Goal: Task Accomplishment & Management: Complete application form

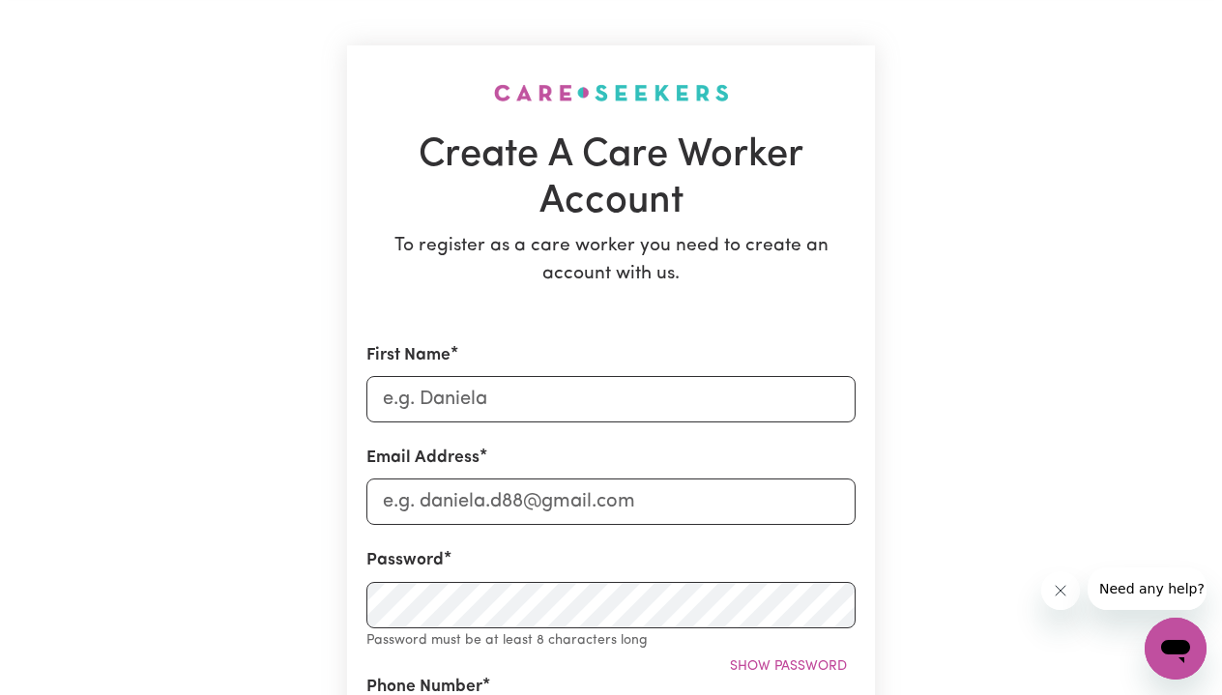
scroll to position [98, 0]
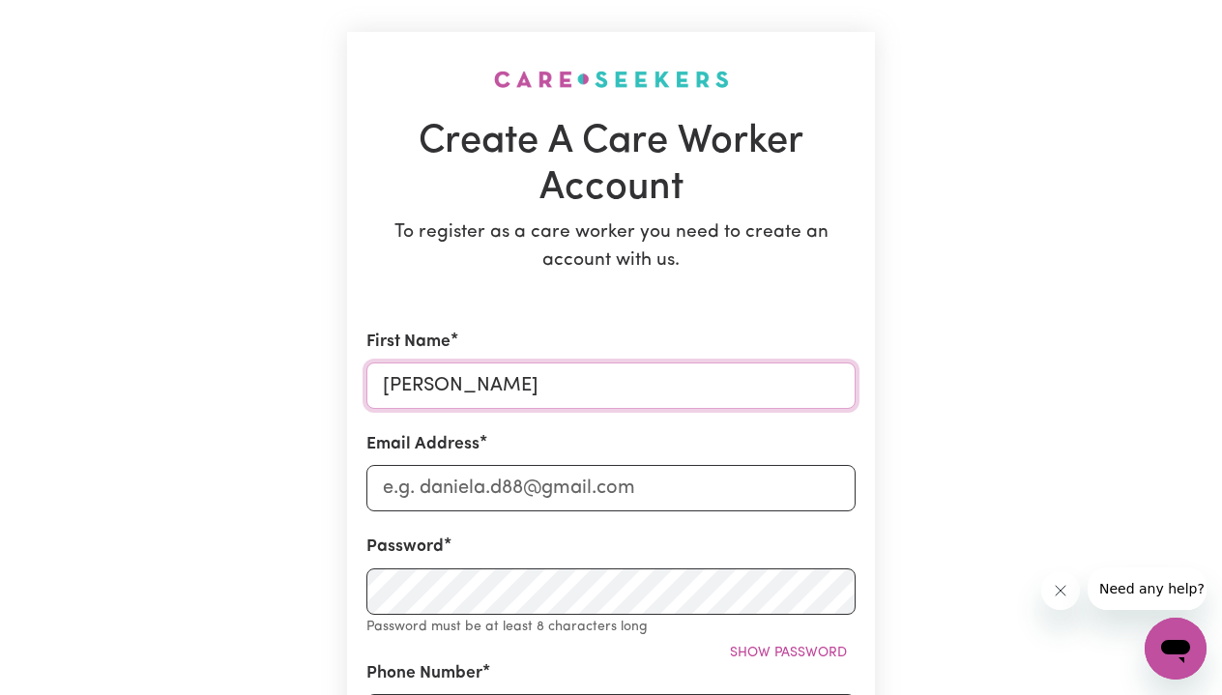
type input "[PERSON_NAME]"
type input "[EMAIL_ADDRESS][DOMAIN_NAME]"
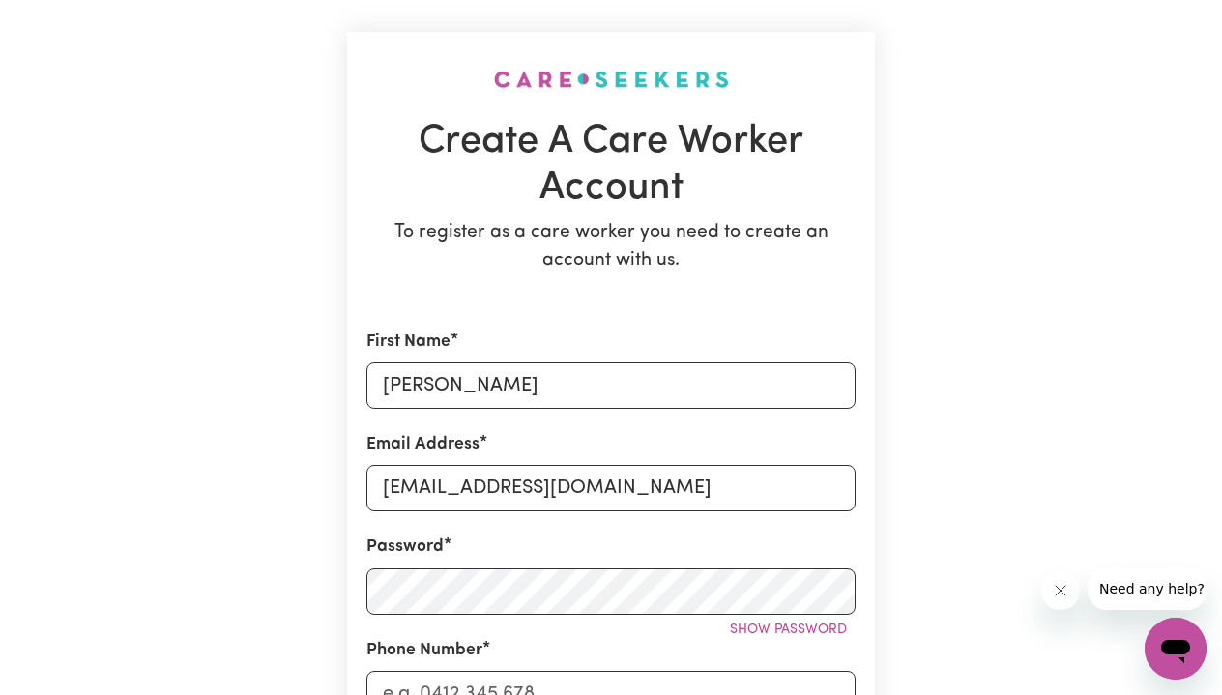
click at [941, 568] on div "Create A Care Worker Account To register as a care worker you need to create an…" at bounding box center [611, 701] width 1102 height 1462
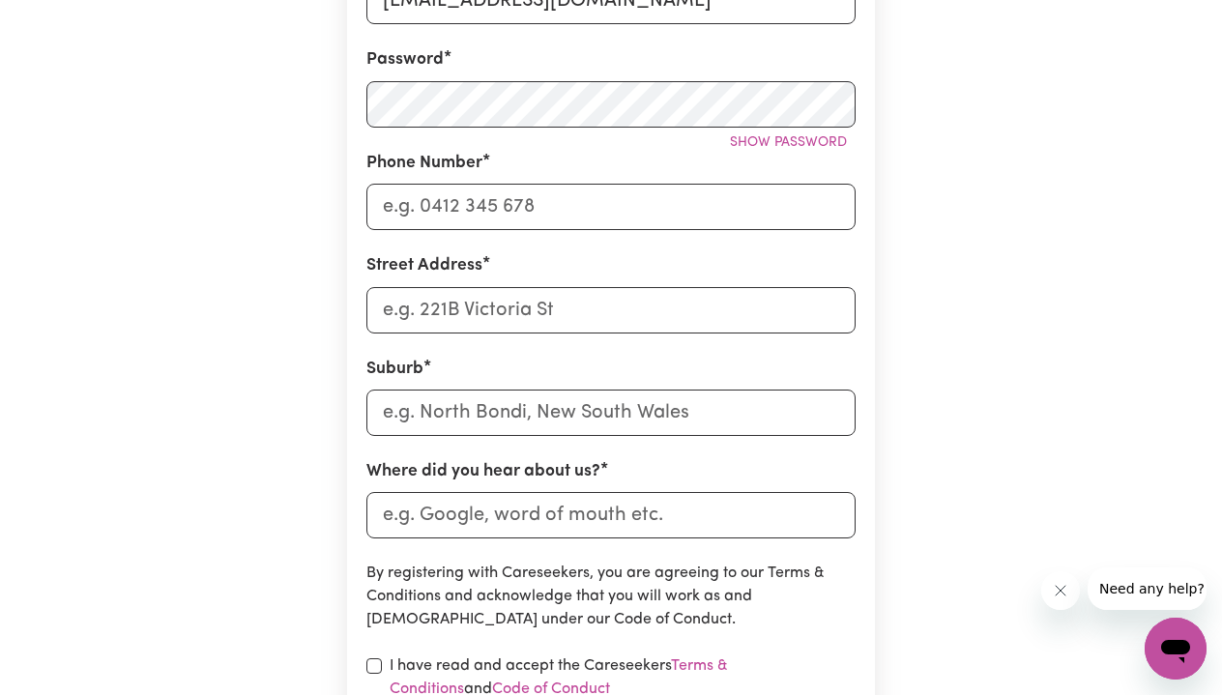
scroll to position [593, 0]
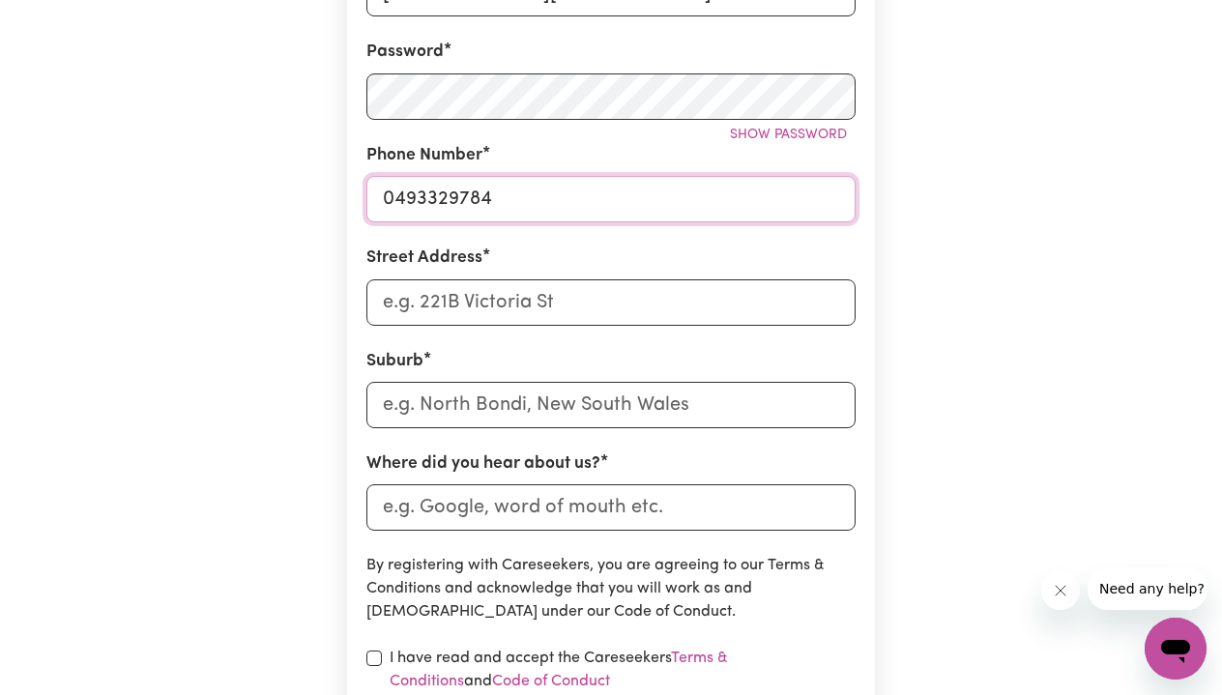
type input "0493329784"
type input "[STREET_ADDRESS]"
click at [477, 393] on input "text" at bounding box center [610, 405] width 489 height 46
type input "Oxl"
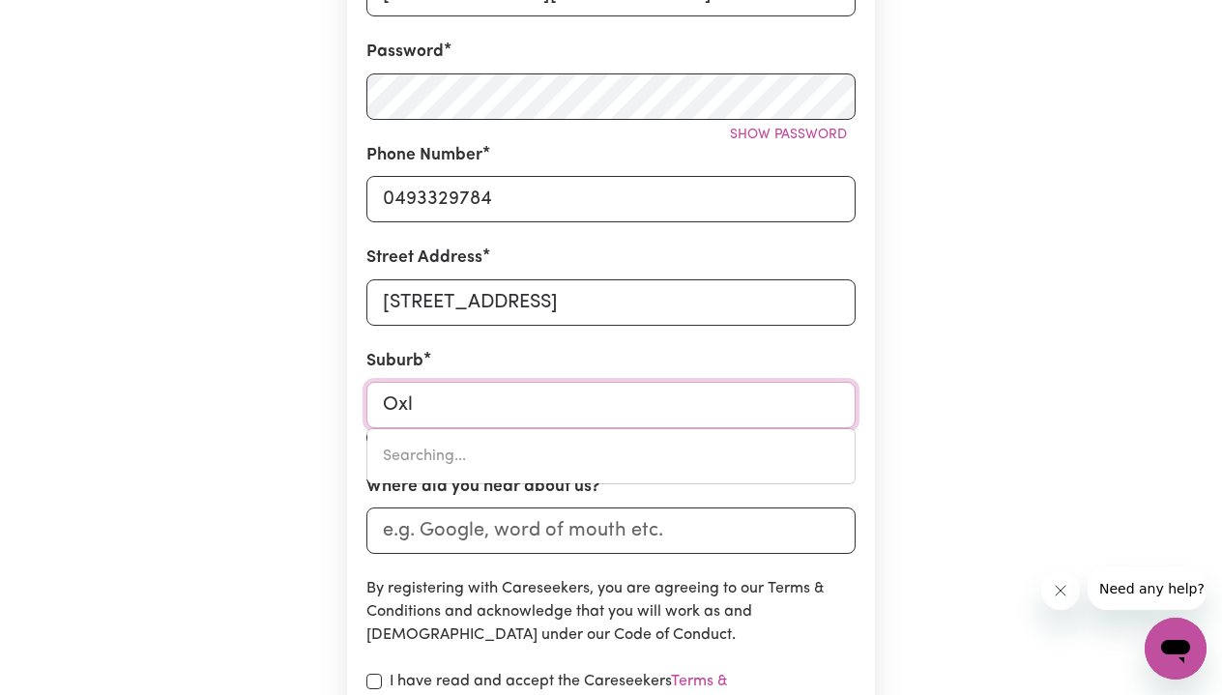
type input "OxlEY, [GEOGRAPHIC_DATA], 2903"
type input "Oxle"
type input "OxleY, [GEOGRAPHIC_DATA], 2903"
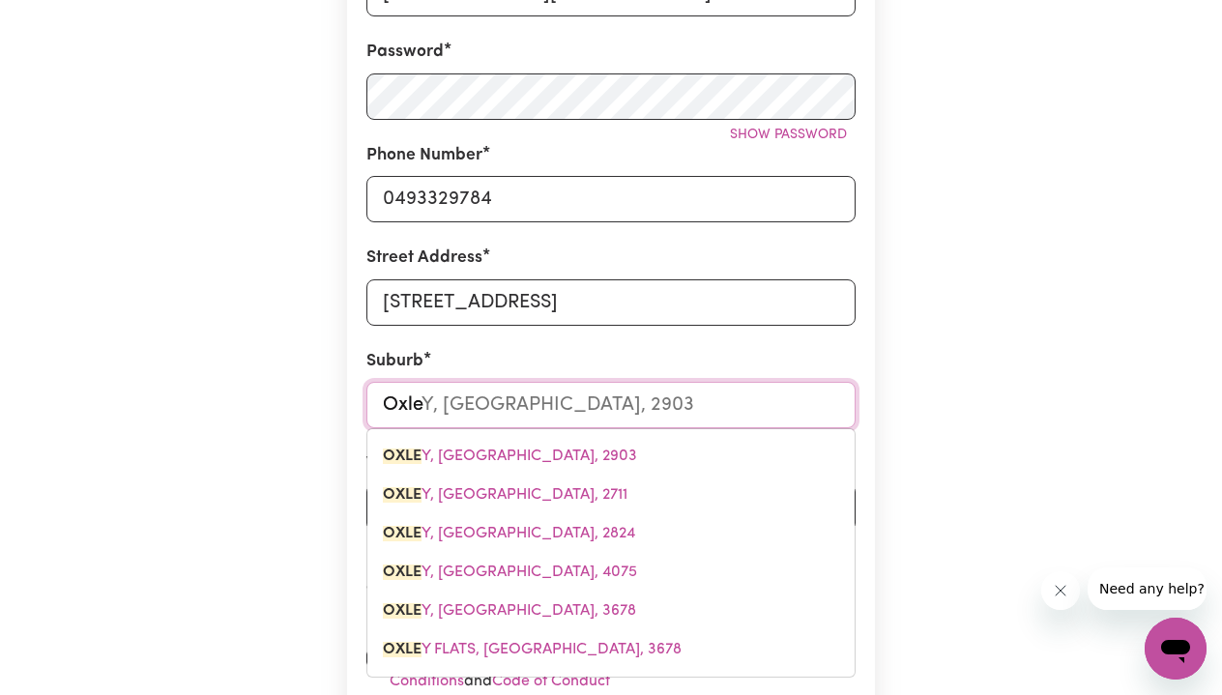
type input "Oxley"
type input "Oxley, [GEOGRAPHIC_DATA], 2903"
type input "Oxley"
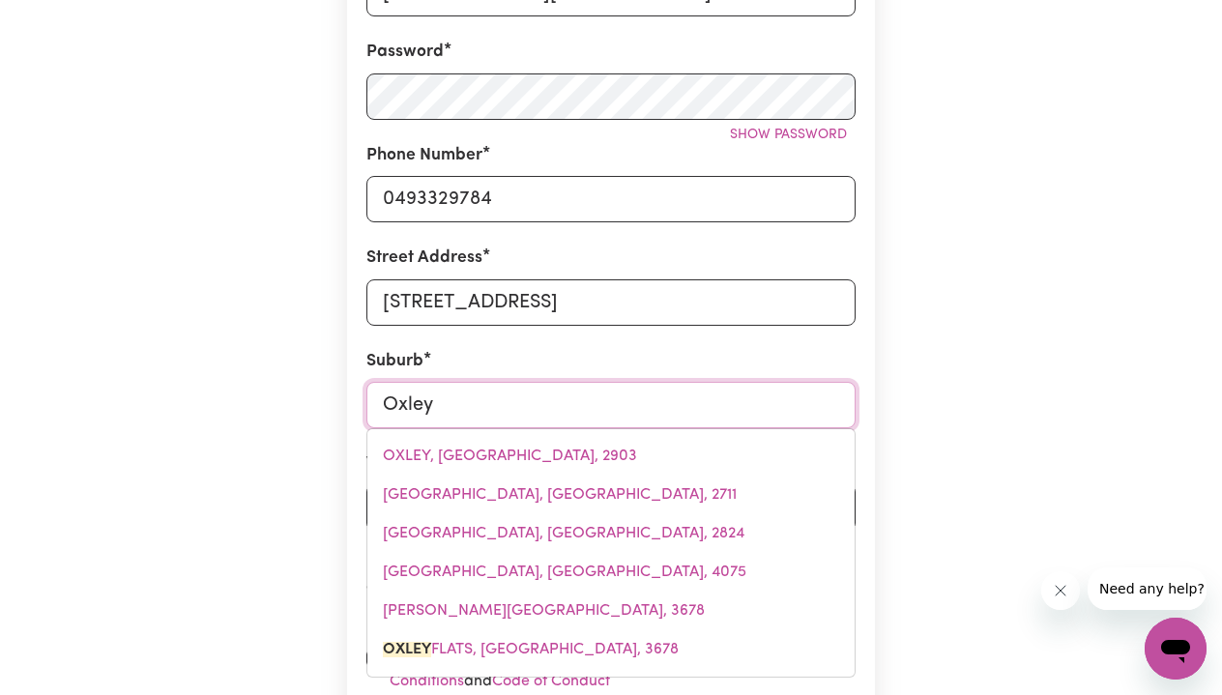
type input "Oxley FLATS, [GEOGRAPHIC_DATA], 3678"
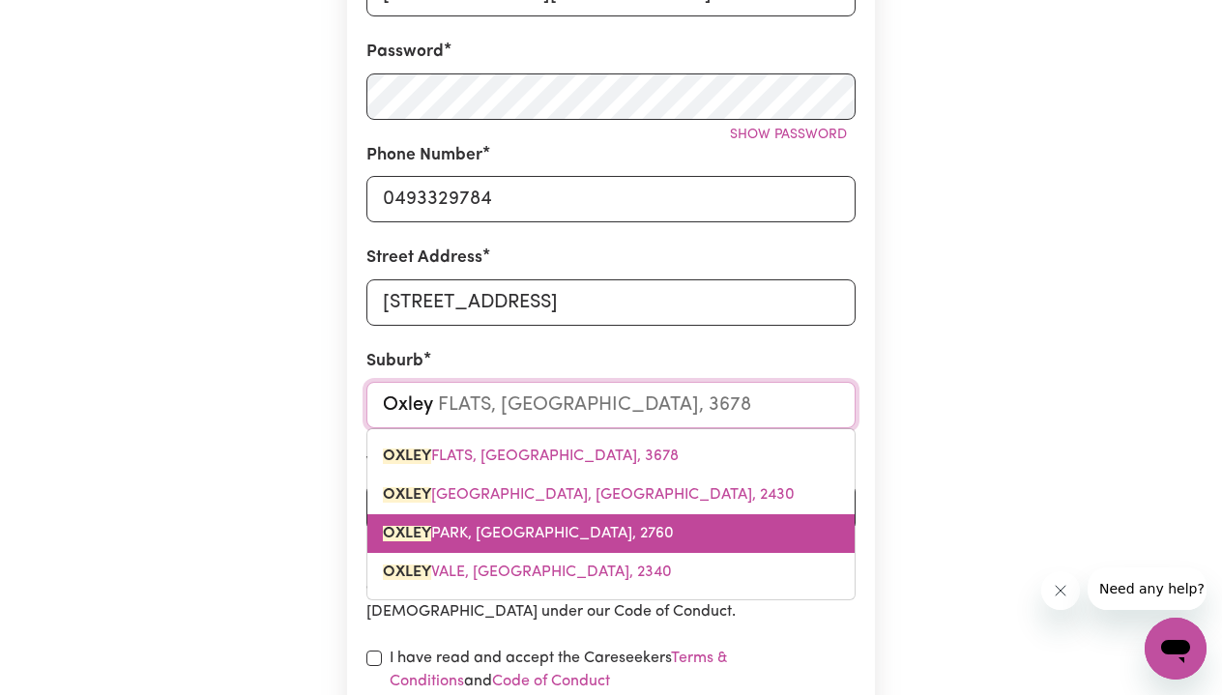
click at [471, 541] on link "[GEOGRAPHIC_DATA], [GEOGRAPHIC_DATA], 2760" at bounding box center [610, 533] width 487 height 39
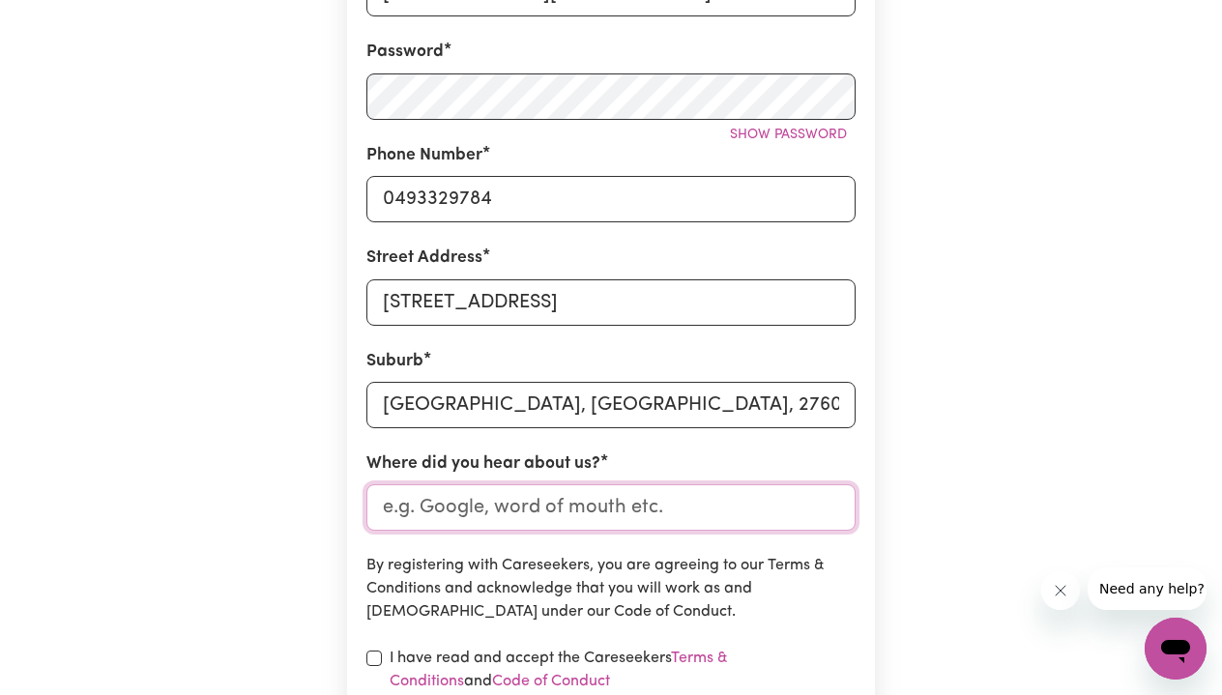
click at [440, 505] on input "Where did you hear about us?" at bounding box center [610, 507] width 489 height 46
type input "Seek"
click at [526, 613] on p "By registering with Careseekers, you are agreeing to our Terms & Conditions and…" at bounding box center [610, 589] width 489 height 70
click at [382, 654] on div "I have read and accept the Careseekers Terms & Conditions and Code of Conduct" at bounding box center [610, 670] width 489 height 46
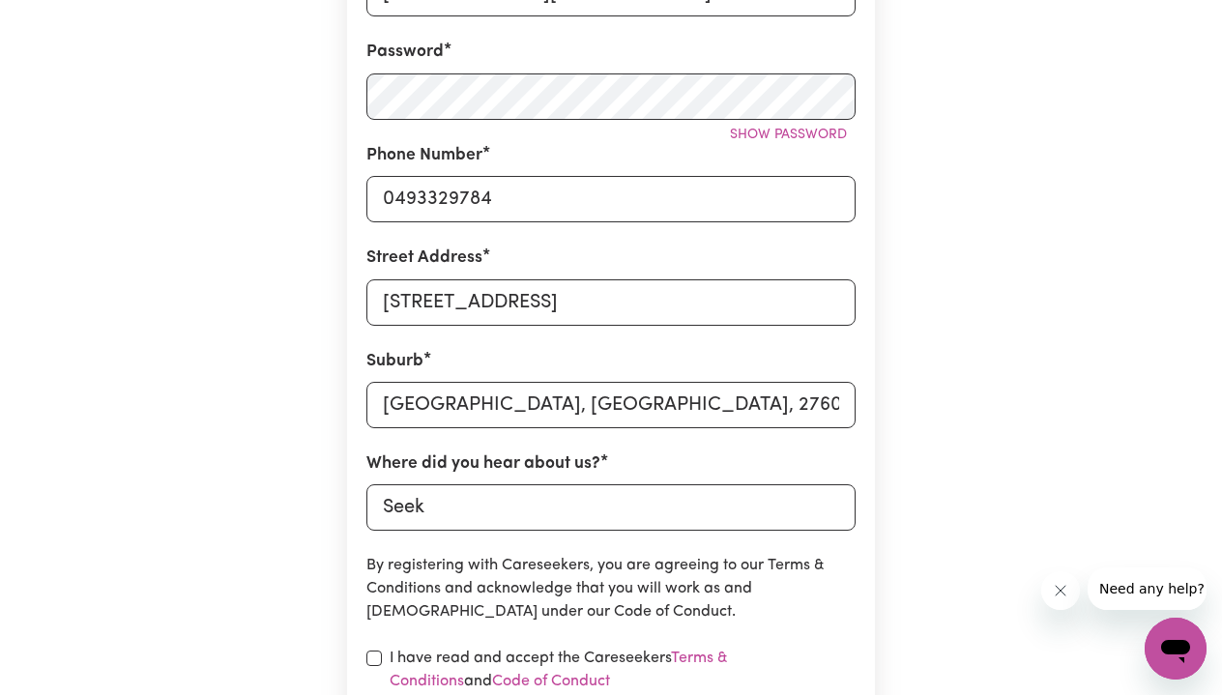
click at [374, 655] on input "checkbox" at bounding box center [373, 658] width 15 height 15
checkbox input "true"
click at [537, 620] on form "First Name [PERSON_NAME] Email Address [EMAIL_ADDRESS][DOMAIN_NAME] Password Sh…" at bounding box center [610, 336] width 489 height 1002
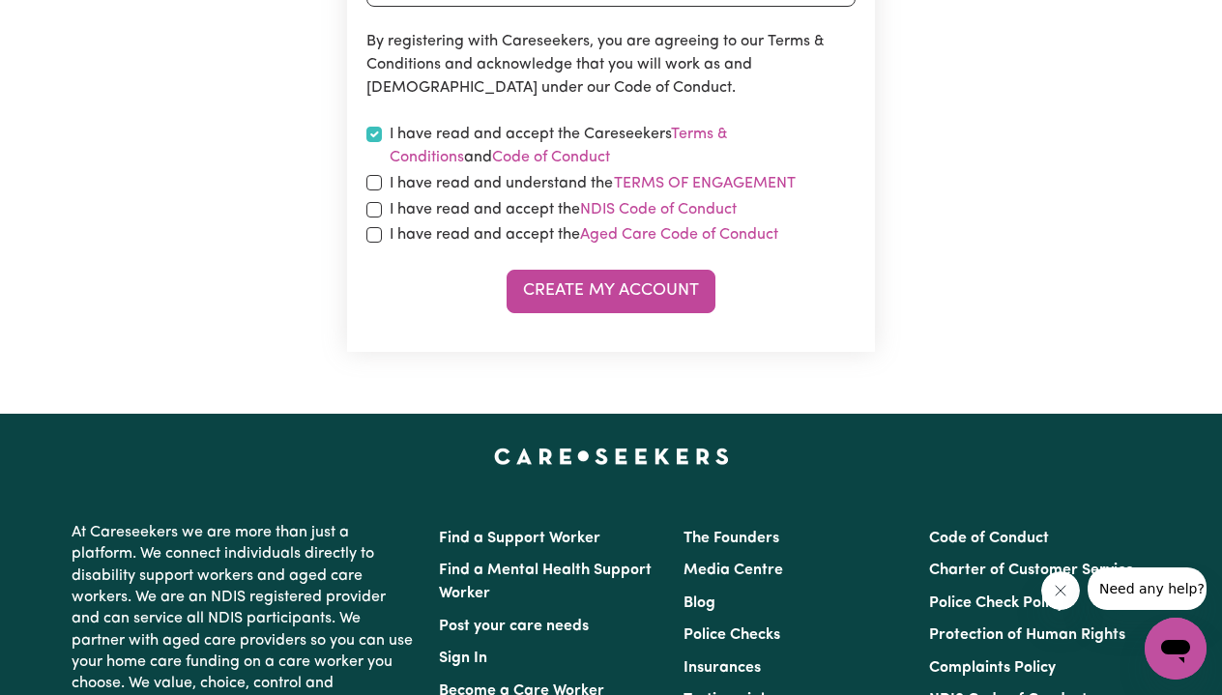
scroll to position [1121, 0]
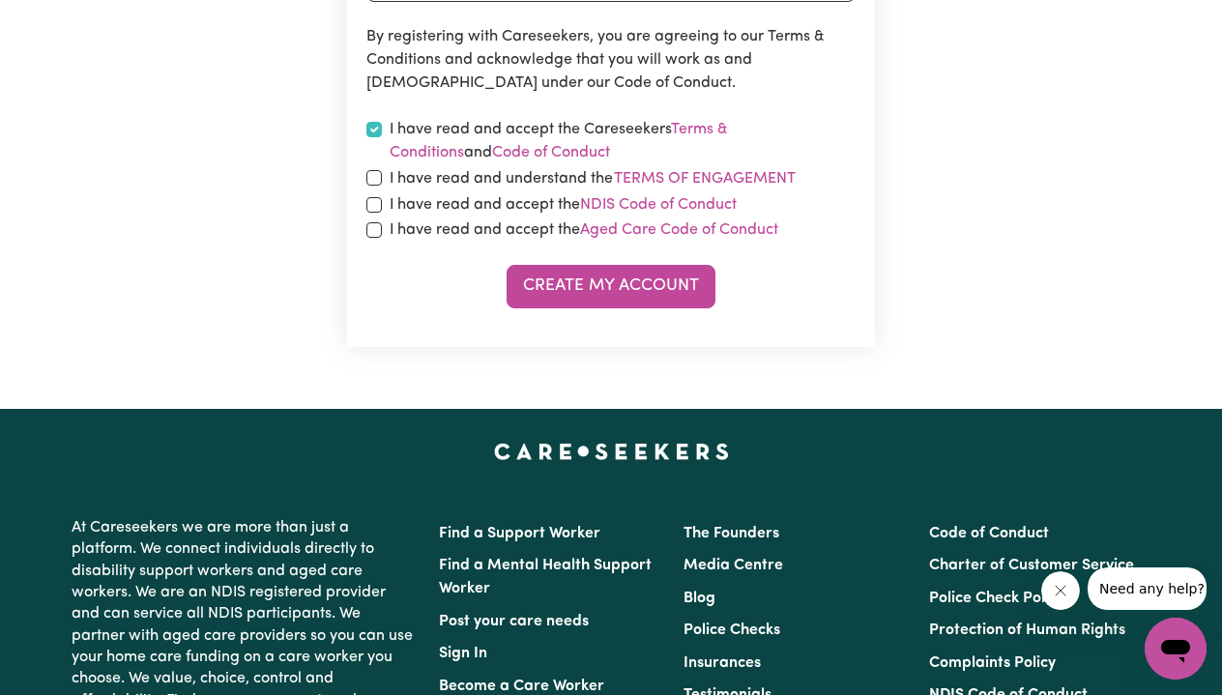
click at [375, 172] on input "checkbox" at bounding box center [373, 177] width 15 height 15
checkbox input "true"
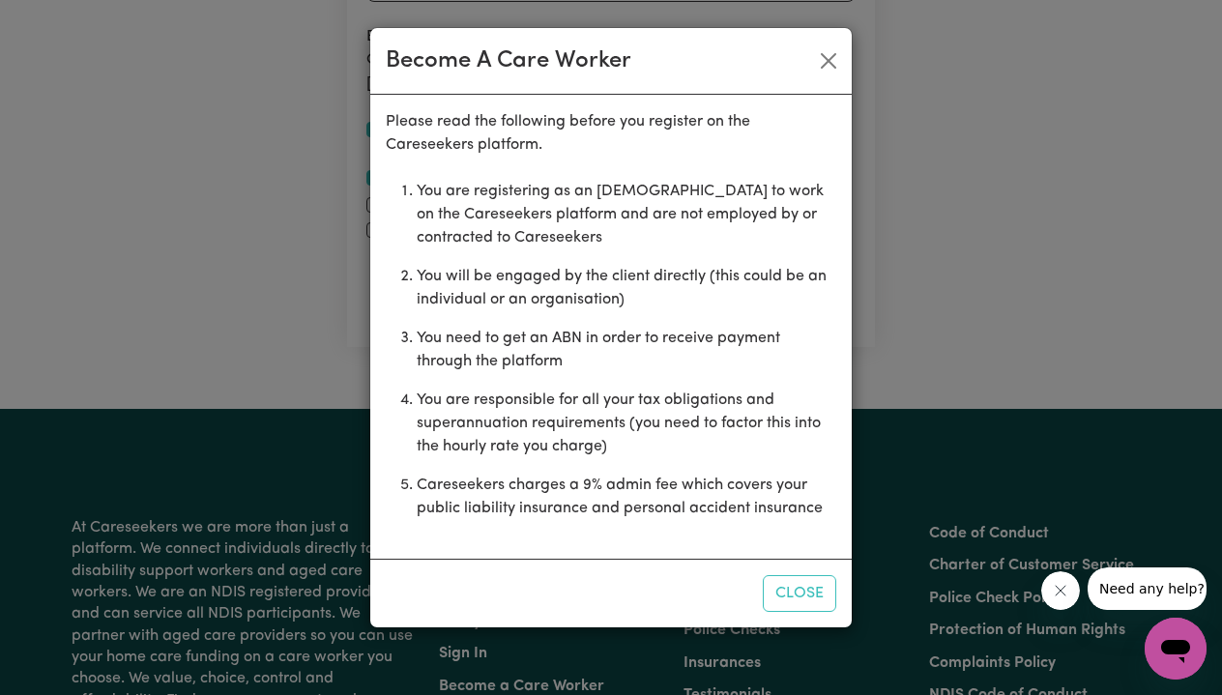
click at [766, 477] on li "Careseekers charges a 9% admin fee which covers your public liability insurance…" at bounding box center [626, 497] width 419 height 62
click at [812, 605] on button "Close" at bounding box center [799, 593] width 73 height 37
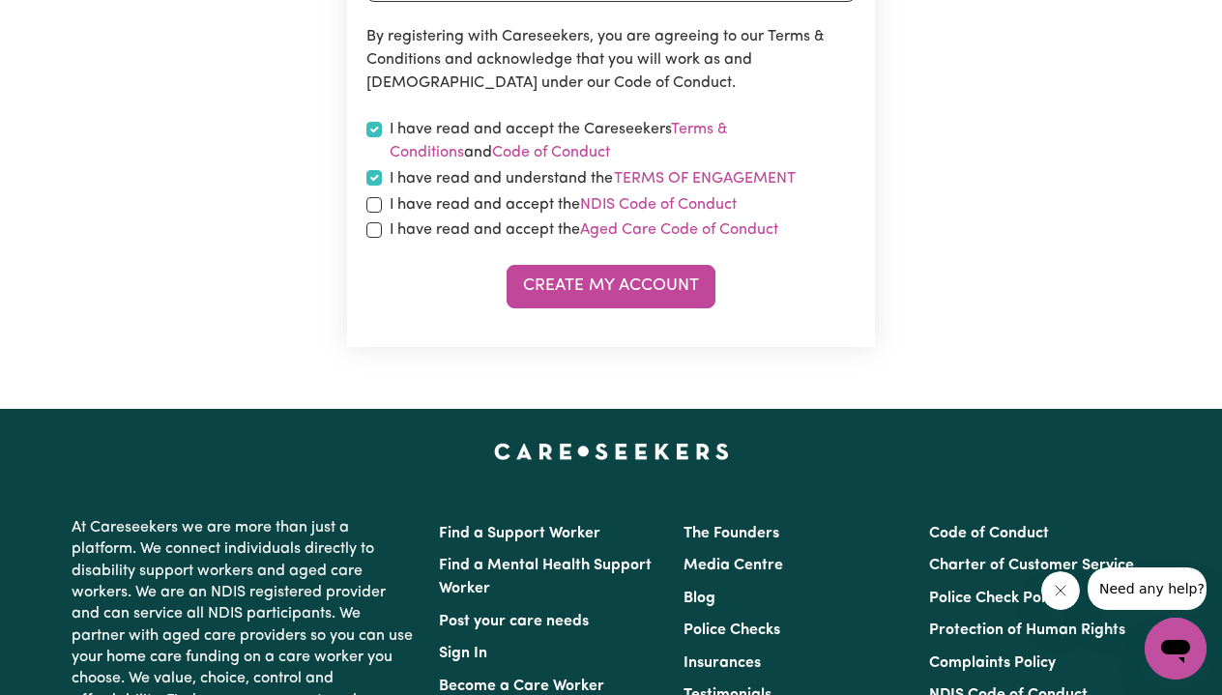
click at [378, 202] on input "checkbox" at bounding box center [373, 204] width 15 height 15
checkbox input "true"
click at [369, 223] on input "checkbox" at bounding box center [373, 229] width 15 height 15
checkbox input "true"
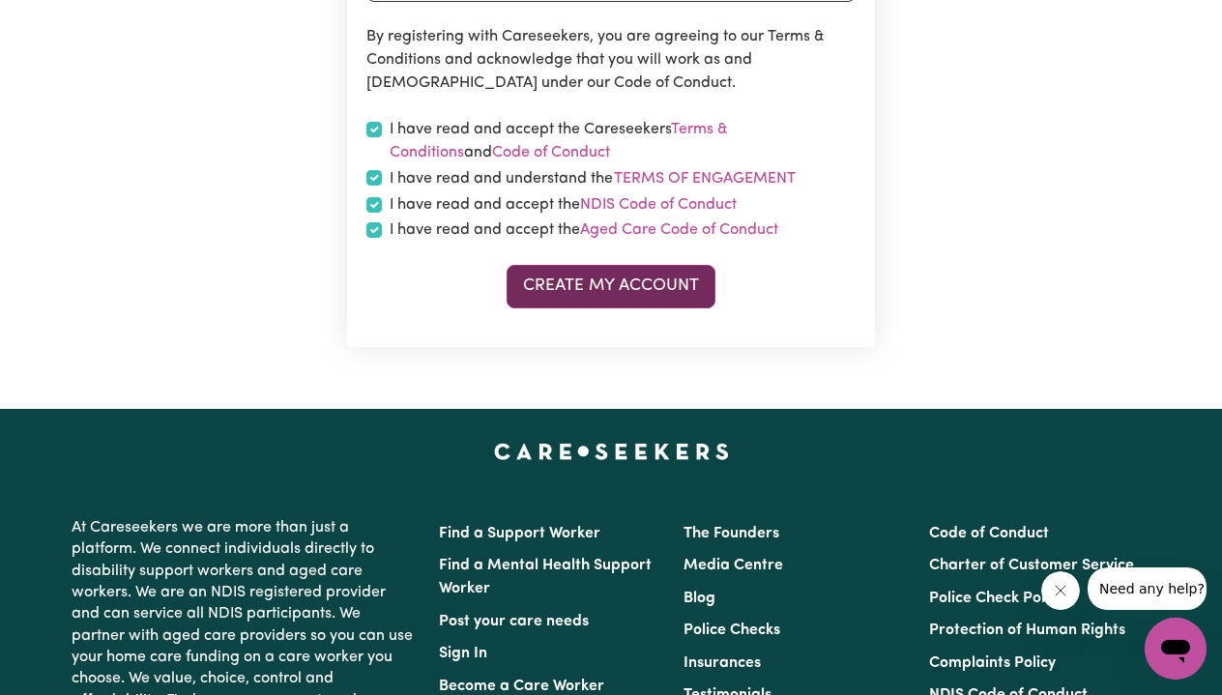
click at [620, 278] on button "Create My Account" at bounding box center [610, 286] width 209 height 43
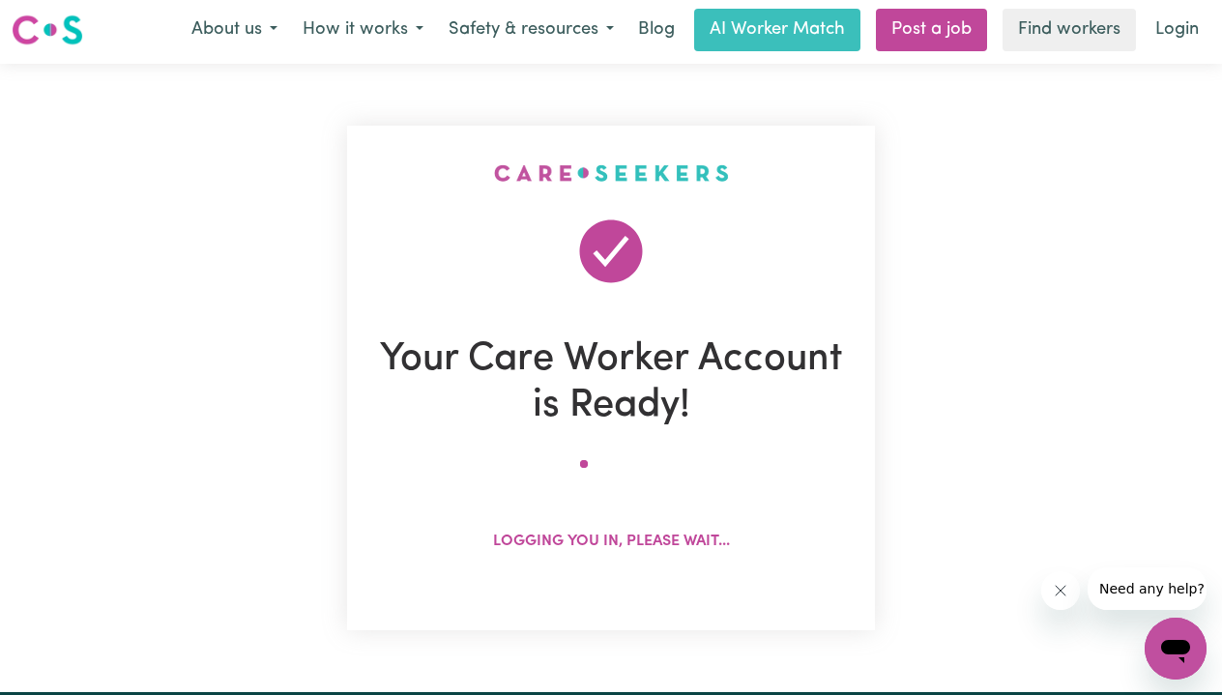
scroll to position [0, 0]
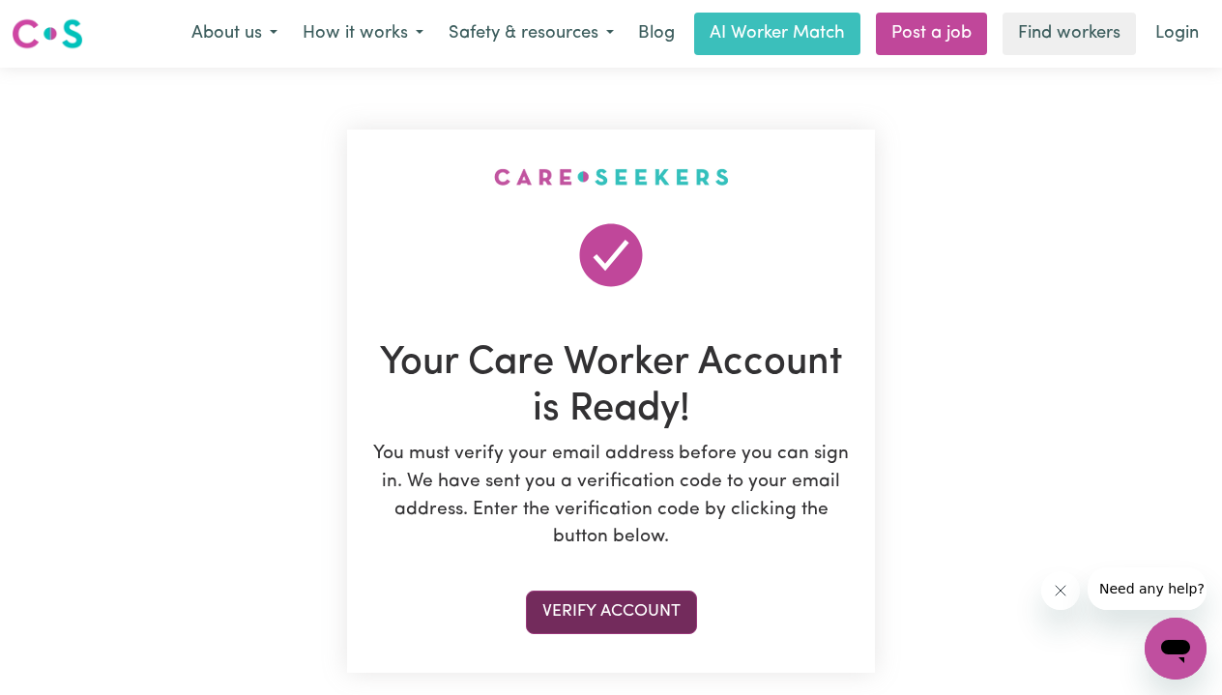
click at [624, 614] on button "Verify Account" at bounding box center [611, 612] width 171 height 43
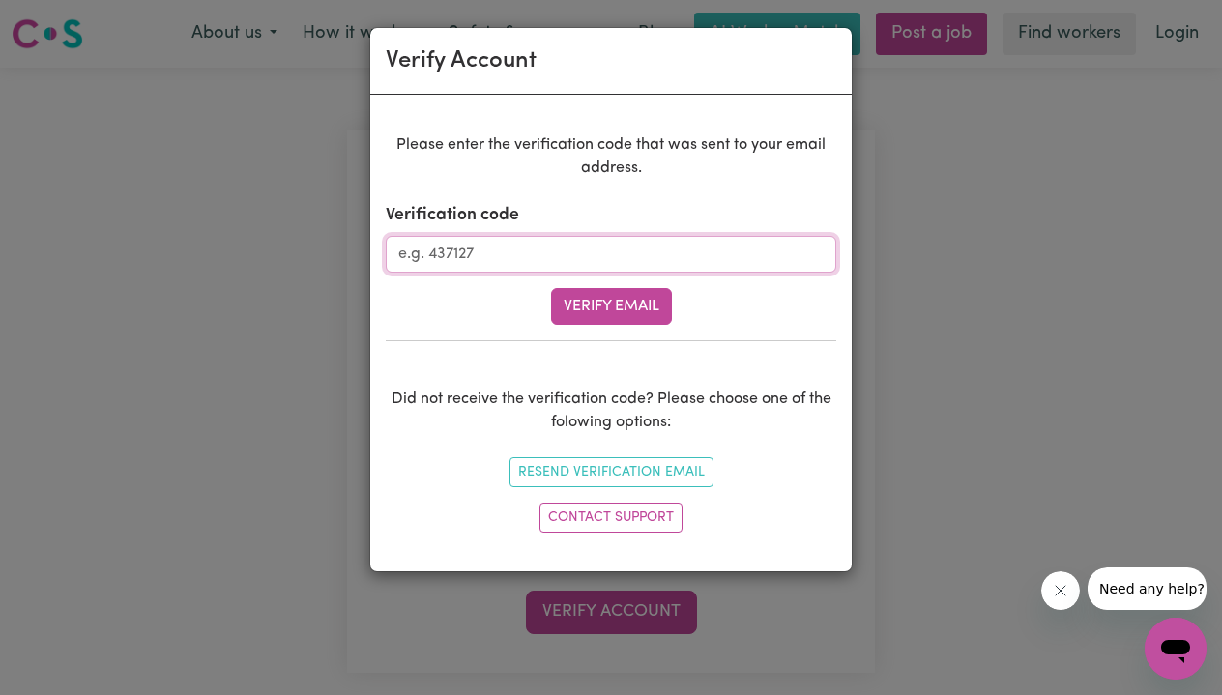
click at [474, 255] on input "Verification code" at bounding box center [611, 254] width 450 height 37
type input "071405"
click at [568, 306] on button "Verify Email" at bounding box center [611, 306] width 121 height 37
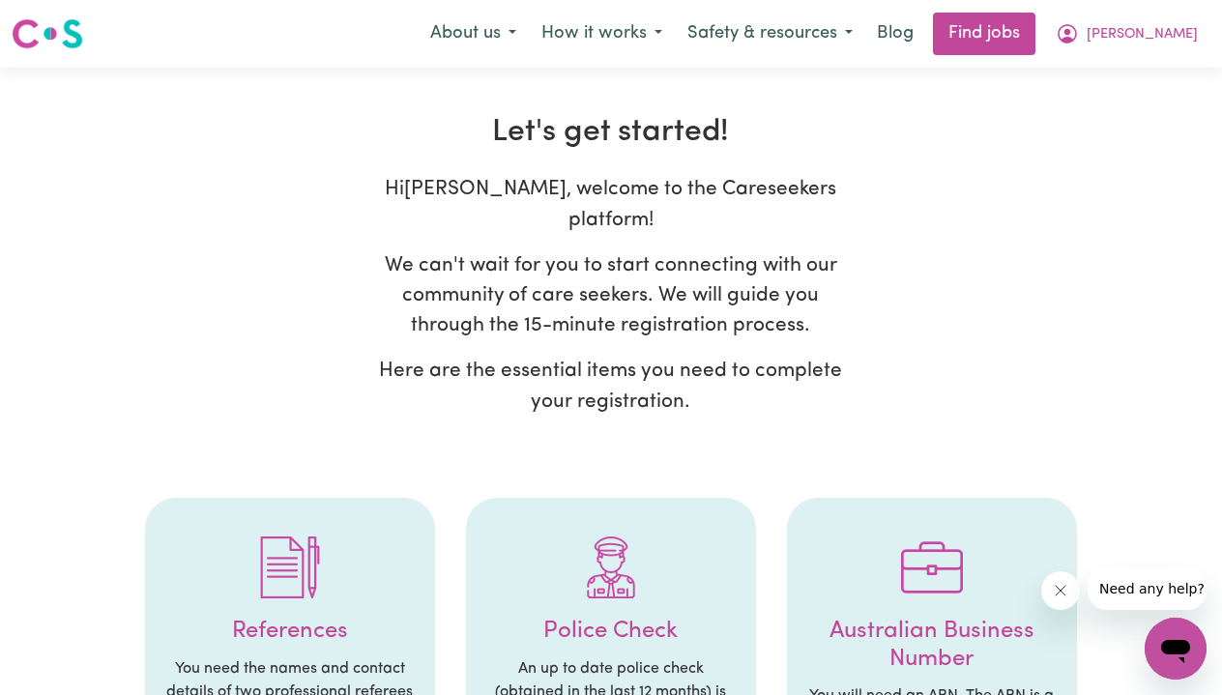
click at [998, 256] on div "Hi [PERSON_NAME] , welcome to the Careseekers platform! We can't wait for you t…" at bounding box center [610, 302] width 1018 height 257
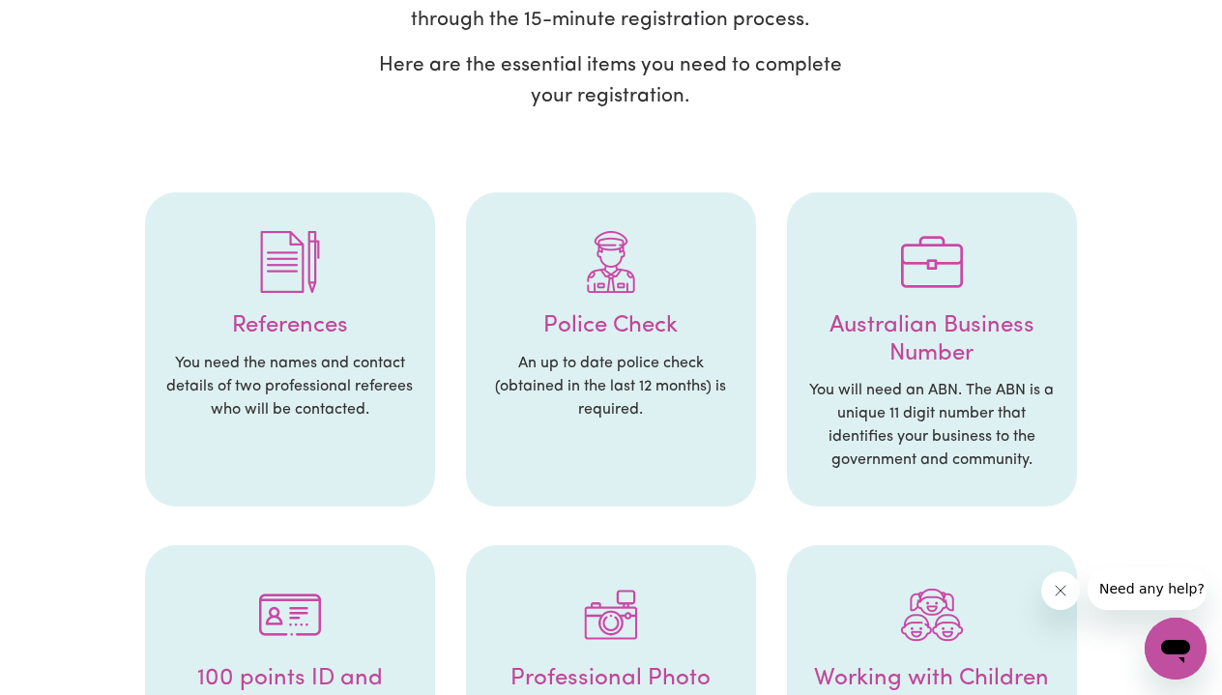
scroll to position [241, 0]
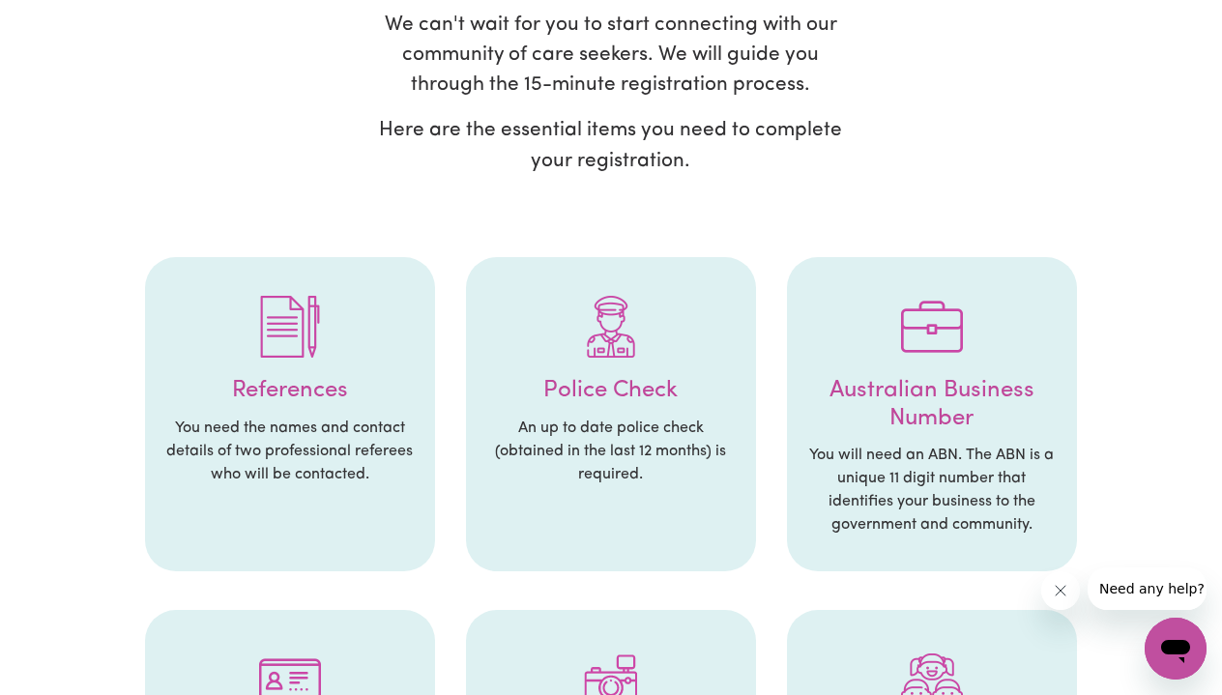
click at [1070, 171] on div "Hi [PERSON_NAME] , welcome to the Careseekers platform! We can't wait for you t…" at bounding box center [610, 61] width 1018 height 257
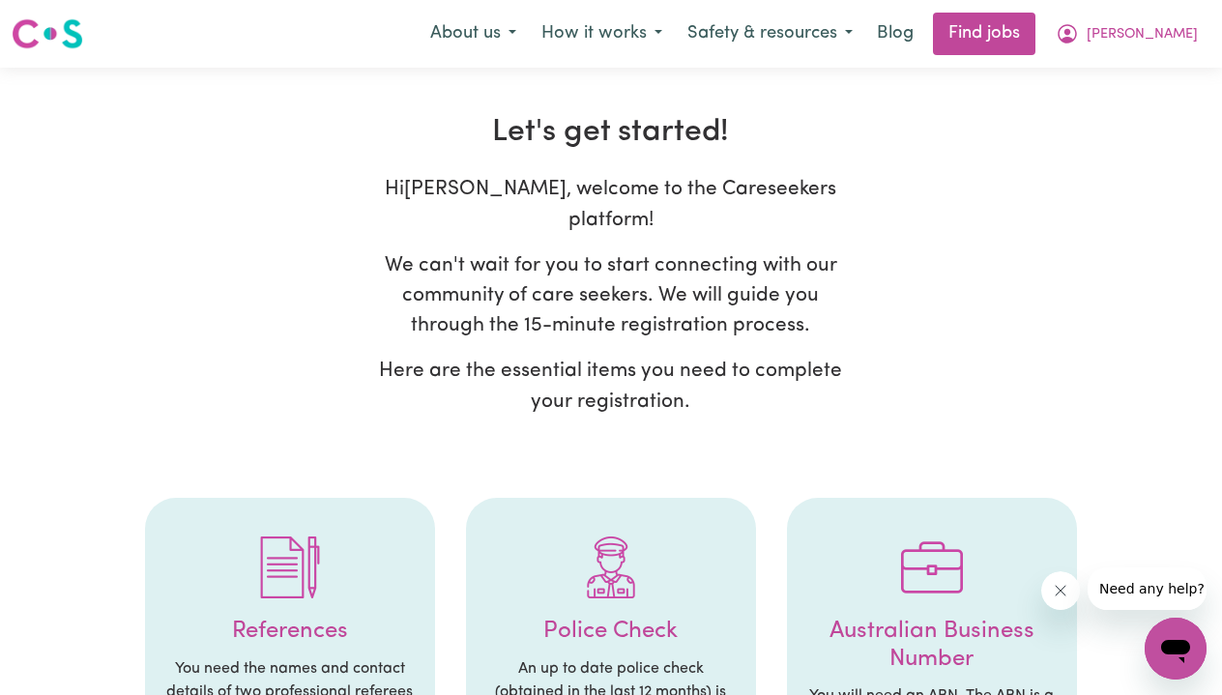
scroll to position [0, 0]
click at [481, 40] on button "About us" at bounding box center [473, 34] width 111 height 41
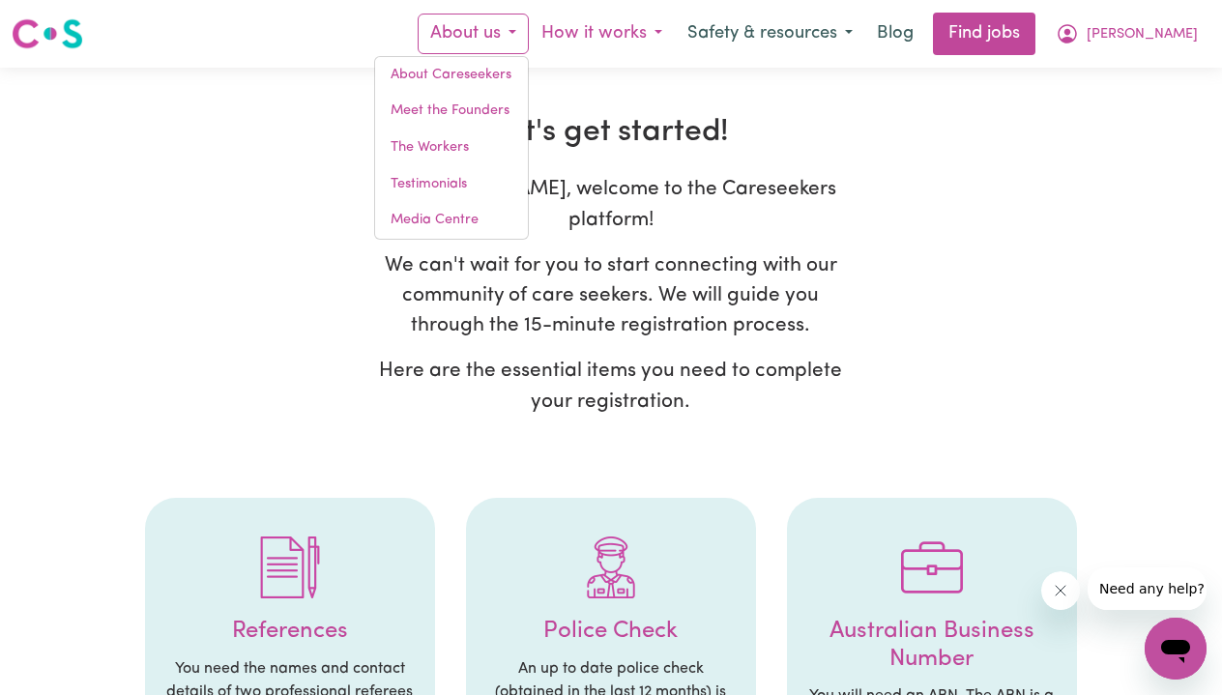
click at [570, 36] on button "How it works" at bounding box center [602, 34] width 146 height 41
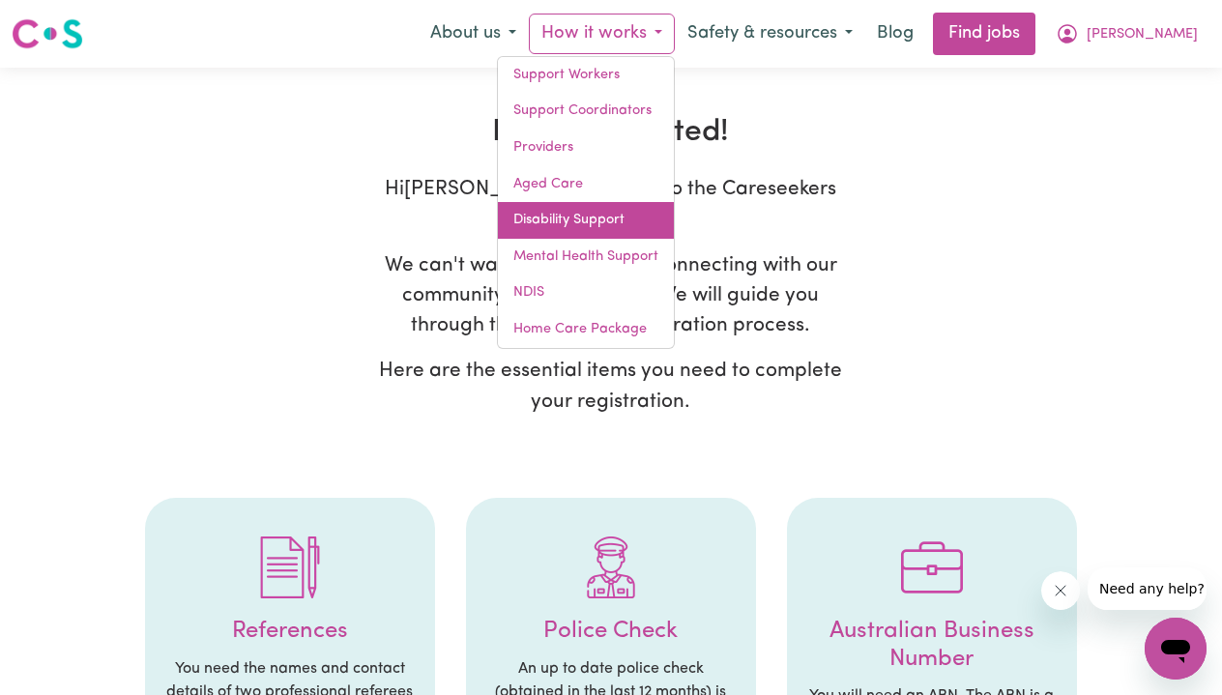
click at [524, 202] on link "Disability Support" at bounding box center [586, 220] width 176 height 37
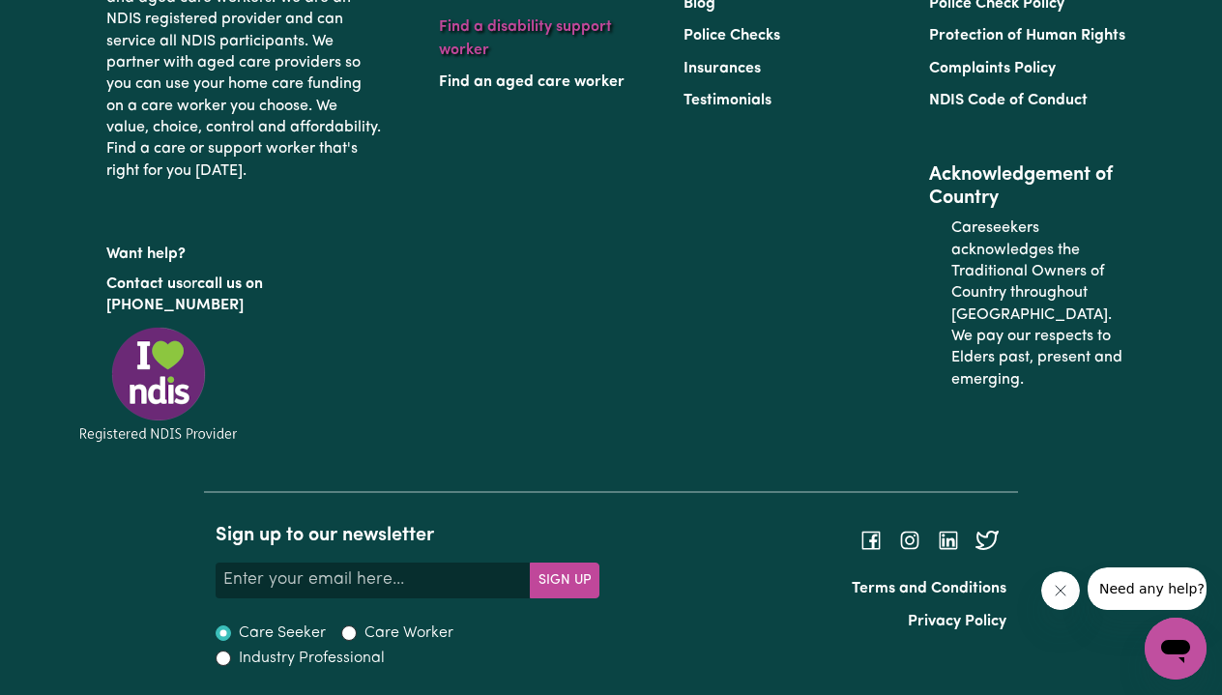
scroll to position [7113, 0]
